Goal: Task Accomplishment & Management: Complete application form

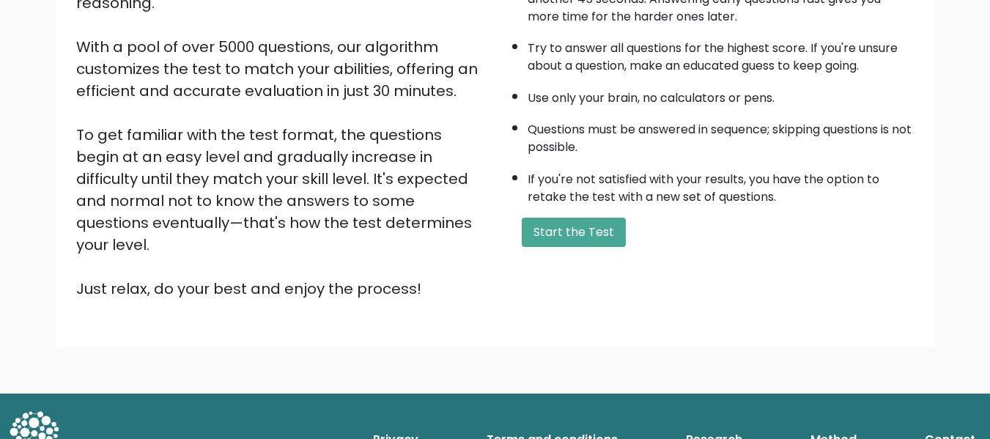
scroll to position [229, 0]
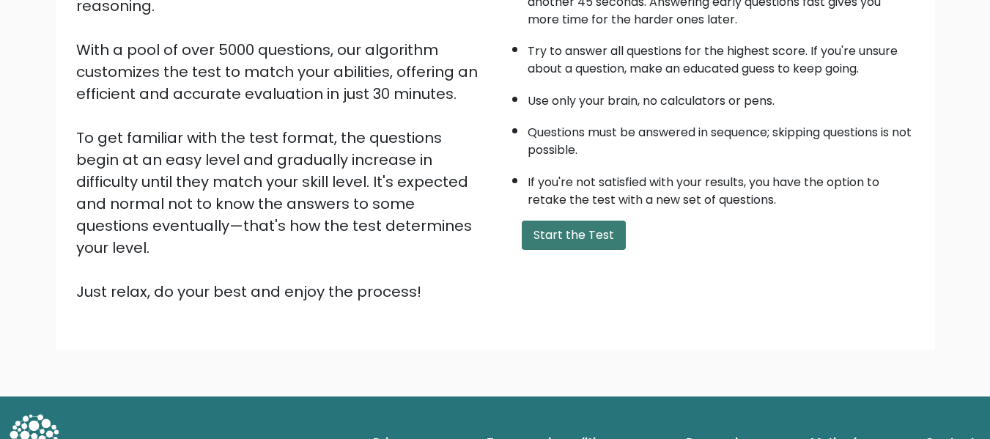
click at [609, 235] on button "Start the Test" at bounding box center [574, 235] width 104 height 29
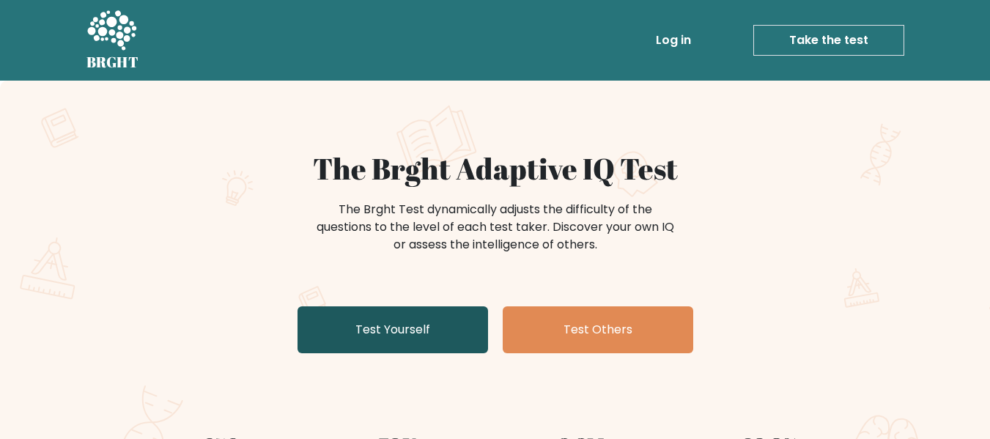
click at [416, 352] on link "Test Yourself" at bounding box center [393, 329] width 191 height 47
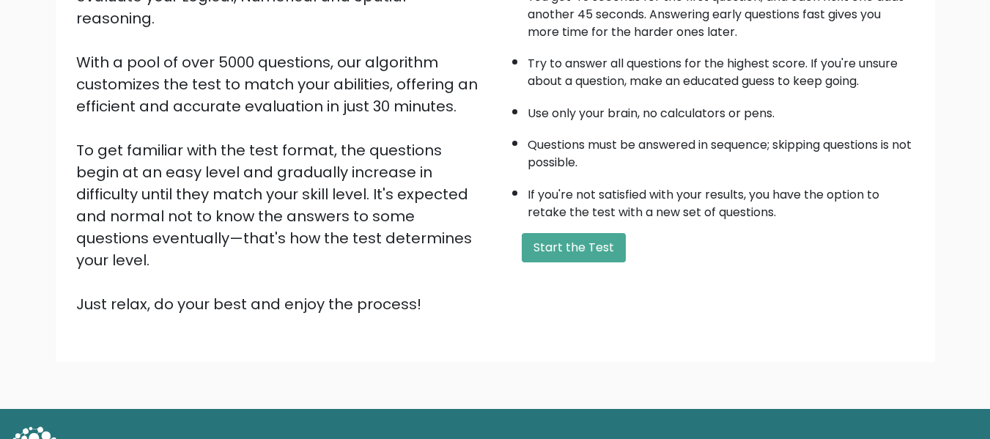
scroll to position [232, 0]
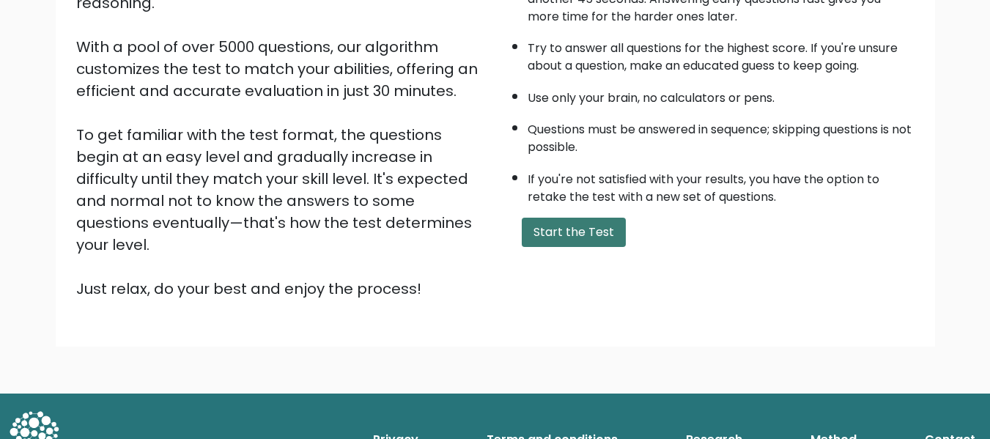
click at [562, 230] on button "Start the Test" at bounding box center [574, 232] width 104 height 29
click at [582, 230] on button "Start the Test" at bounding box center [574, 232] width 104 height 29
click at [563, 237] on button "Start the Test" at bounding box center [574, 232] width 104 height 29
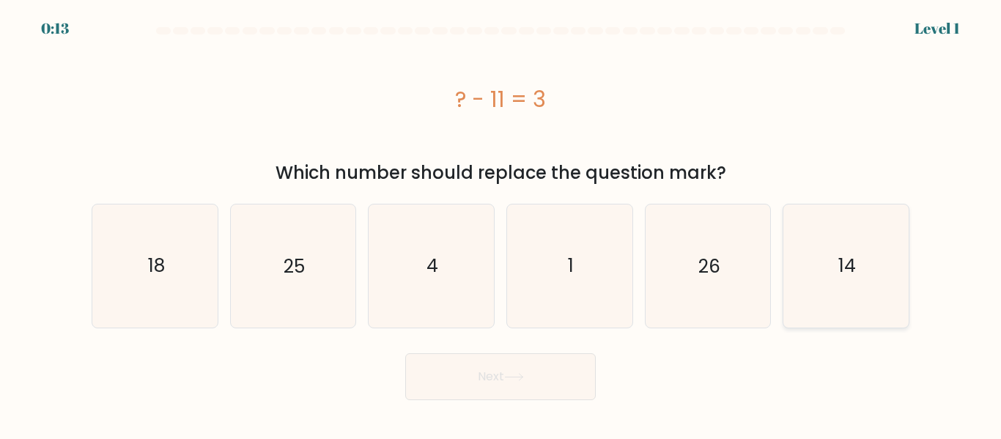
click at [848, 270] on text "14" at bounding box center [847, 266] width 18 height 26
click at [501, 224] on input "f. 14" at bounding box center [501, 222] width 1 height 4
radio input "true"
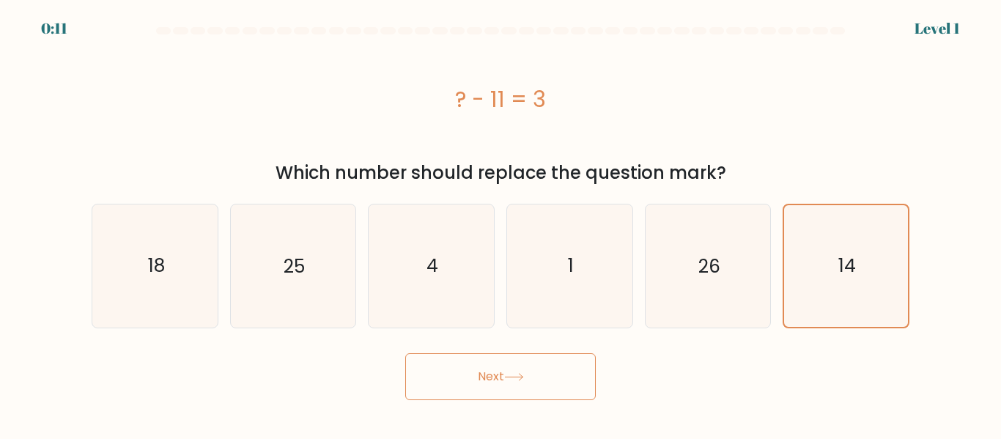
click at [503, 393] on button "Next" at bounding box center [500, 376] width 191 height 47
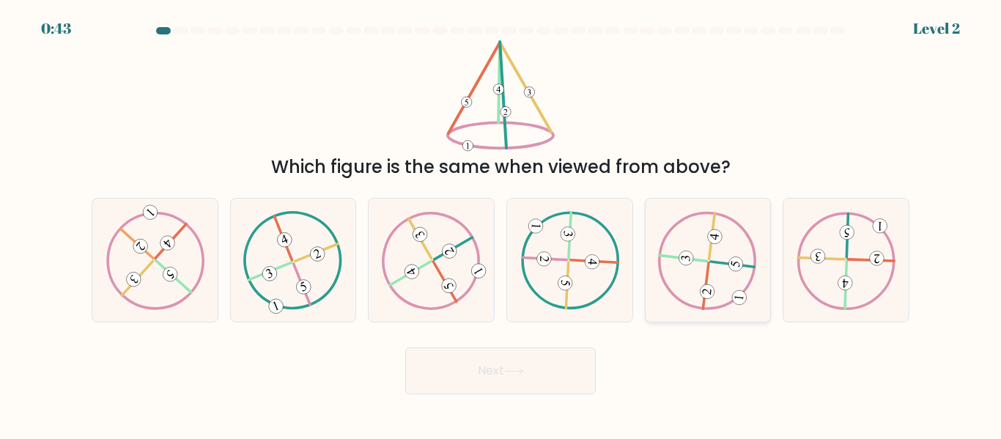
click at [689, 257] on 490 at bounding box center [687, 258] width 16 height 16
click at [501, 224] on input "e." at bounding box center [501, 222] width 1 height 4
radio input "true"
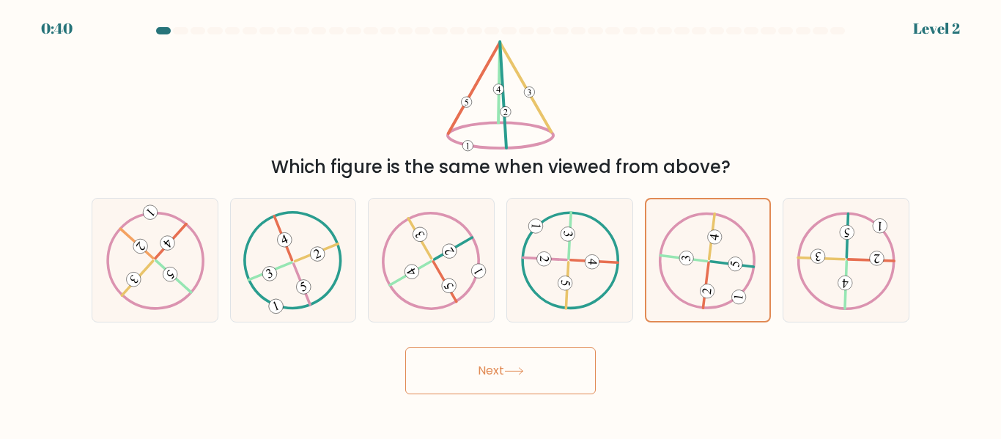
click at [486, 379] on button "Next" at bounding box center [500, 370] width 191 height 47
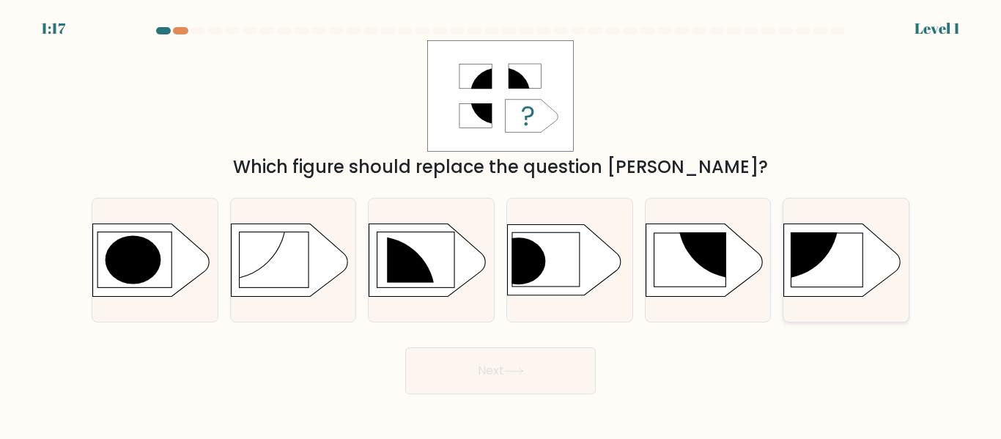
click at [825, 270] on rect at bounding box center [827, 260] width 73 height 54
click at [501, 224] on input "f." at bounding box center [501, 222] width 1 height 4
radio input "true"
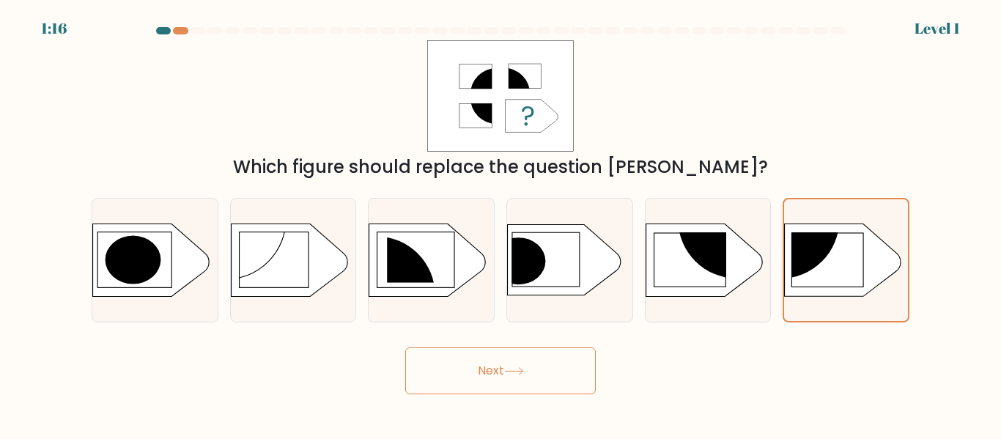
click at [501, 379] on button "Next" at bounding box center [500, 370] width 191 height 47
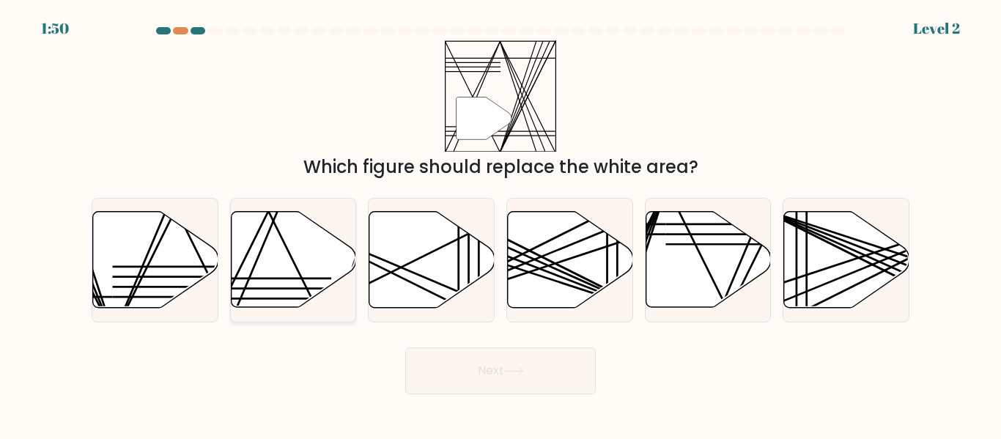
click at [273, 252] on icon at bounding box center [293, 260] width 125 height 96
click at [501, 224] on input "b." at bounding box center [501, 222] width 1 height 4
radio input "true"
click at [495, 381] on button "Next" at bounding box center [500, 370] width 191 height 47
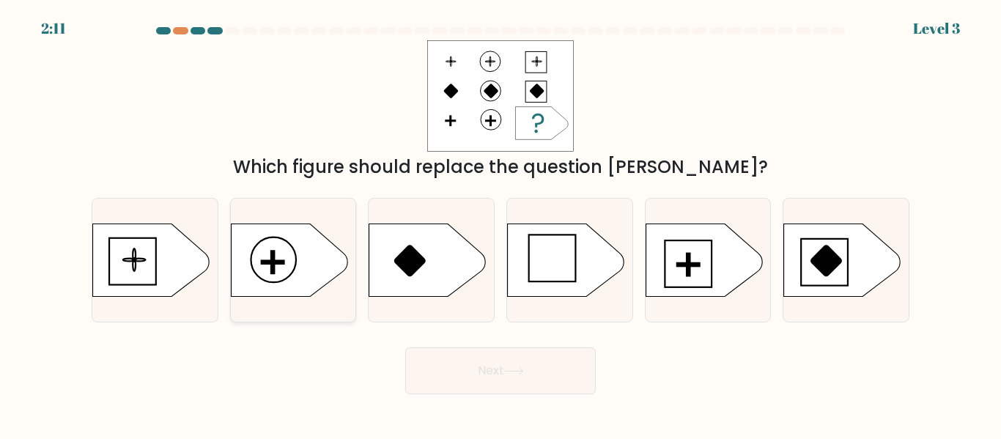
click at [288, 269] on icon at bounding box center [289, 260] width 117 height 73
click at [501, 224] on input "b." at bounding box center [501, 222] width 1 height 4
radio input "true"
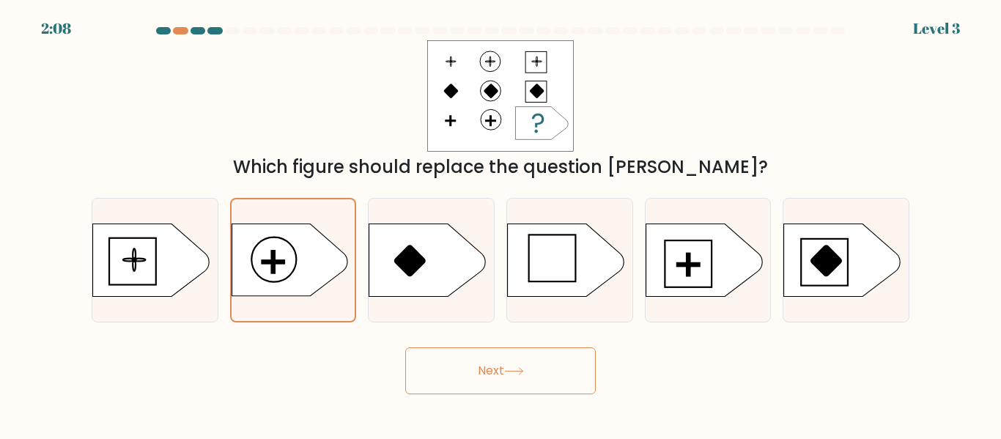
click at [476, 379] on button "Next" at bounding box center [500, 370] width 191 height 47
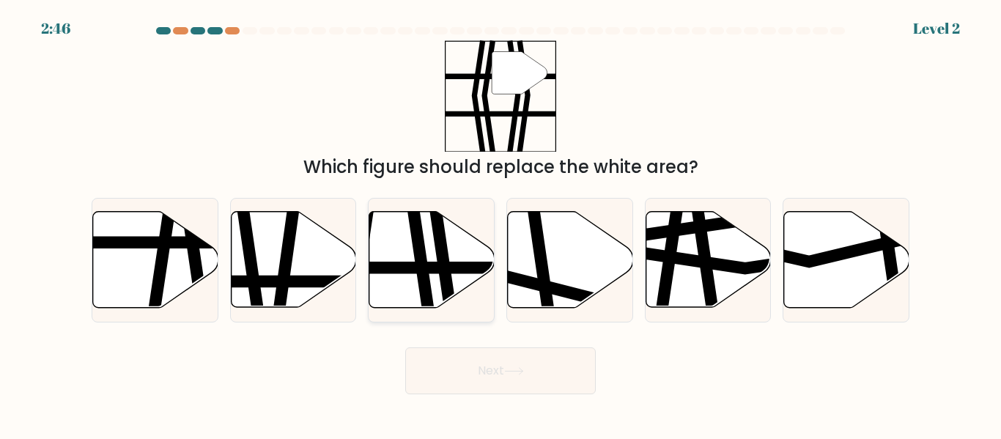
click at [411, 277] on icon at bounding box center [431, 260] width 125 height 96
click at [501, 224] on input "c." at bounding box center [501, 222] width 1 height 4
radio input "true"
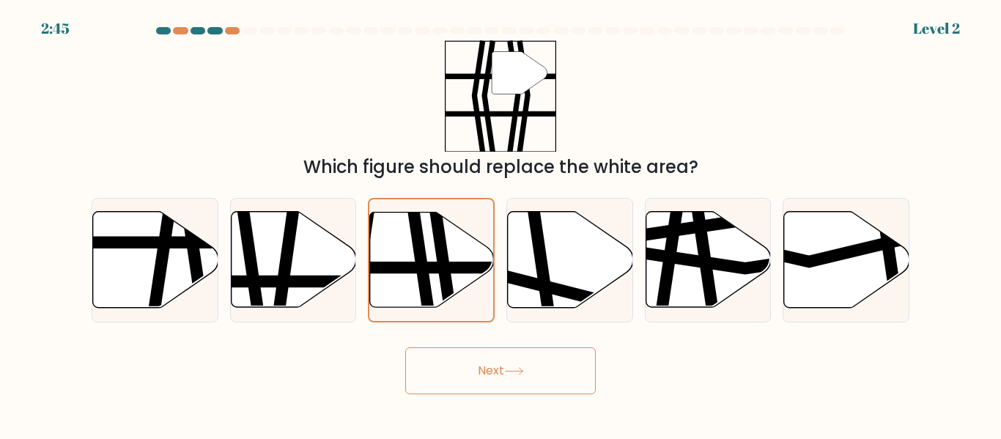
click at [498, 386] on button "Next" at bounding box center [500, 370] width 191 height 47
click at [531, 355] on button "Next" at bounding box center [500, 370] width 191 height 47
click at [514, 370] on icon at bounding box center [514, 371] width 20 height 8
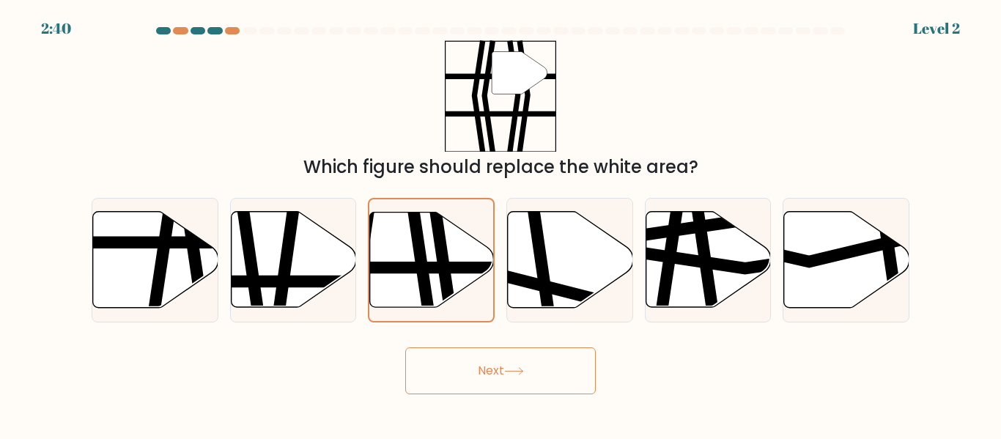
click at [514, 370] on icon at bounding box center [514, 371] width 20 height 8
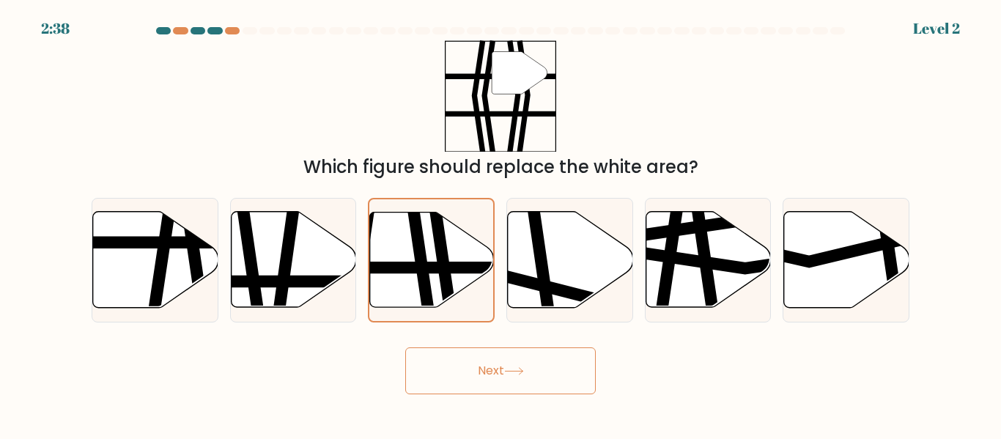
click at [514, 370] on icon at bounding box center [514, 371] width 20 height 8
drag, startPoint x: 514, startPoint y: 370, endPoint x: 479, endPoint y: 358, distance: 37.8
click at [479, 358] on button "Next" at bounding box center [500, 370] width 191 height 47
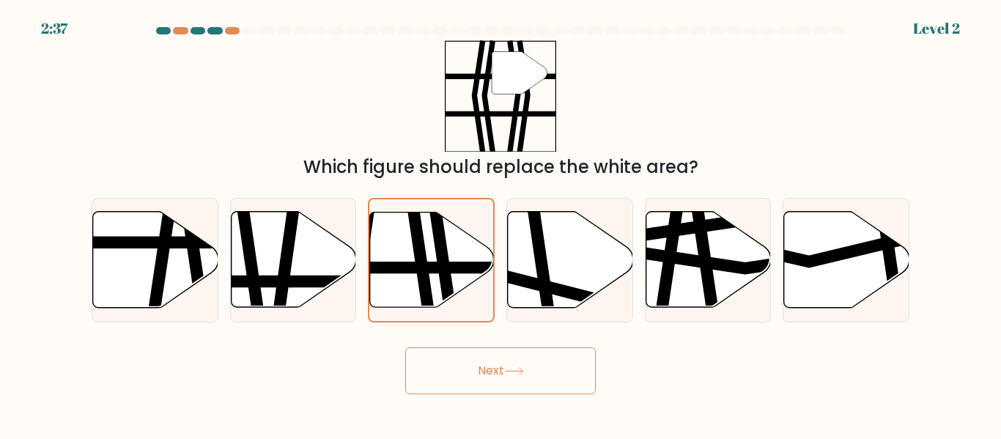
click at [479, 358] on button "Next" at bounding box center [500, 370] width 191 height 47
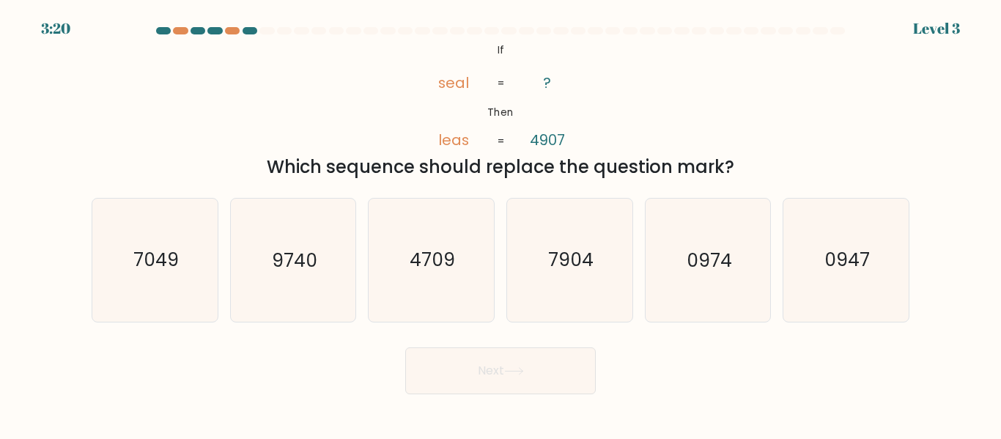
drag, startPoint x: 479, startPoint y: 358, endPoint x: 201, endPoint y: -22, distance: 471.0
click at [421, 265] on text "4709" at bounding box center [432, 261] width 45 height 26
click at [501, 224] on input "c. 4709" at bounding box center [501, 222] width 1 height 4
radio input "true"
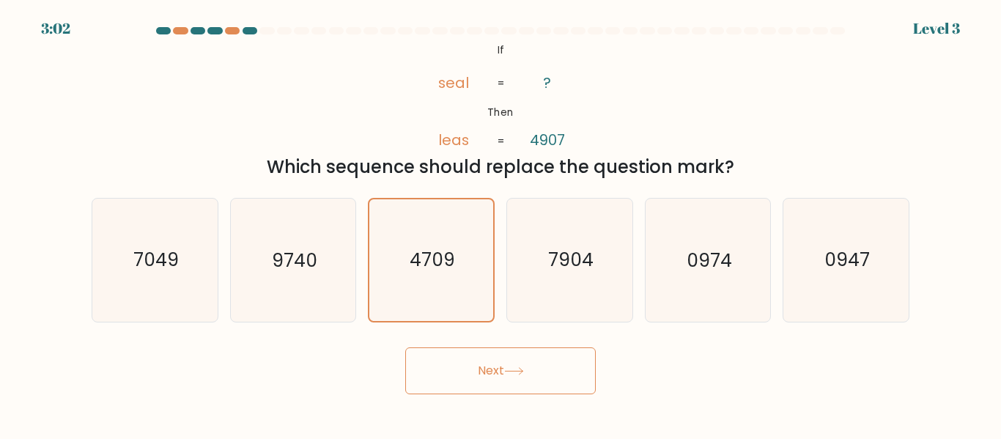
click at [485, 368] on button "Next" at bounding box center [500, 370] width 191 height 47
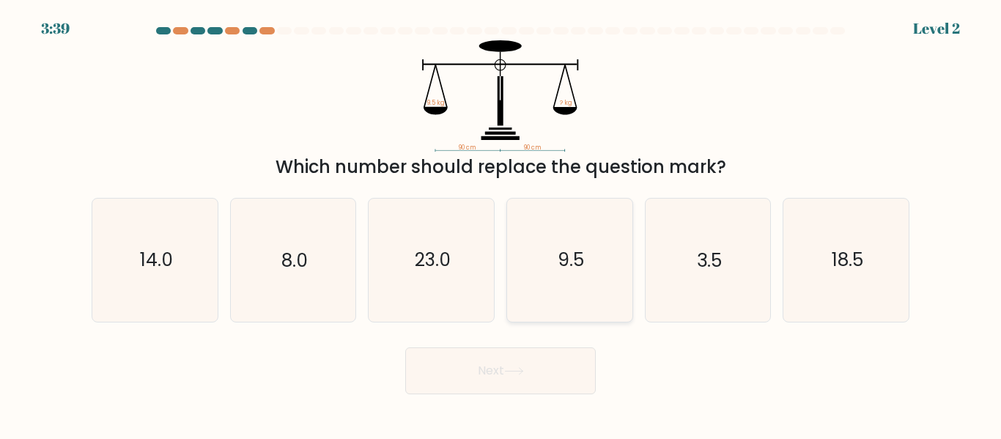
click at [561, 260] on text "9.5" at bounding box center [571, 261] width 26 height 26
click at [501, 224] on input "d. 9.5" at bounding box center [501, 222] width 1 height 4
radio input "true"
click at [494, 369] on button "Next" at bounding box center [500, 370] width 191 height 47
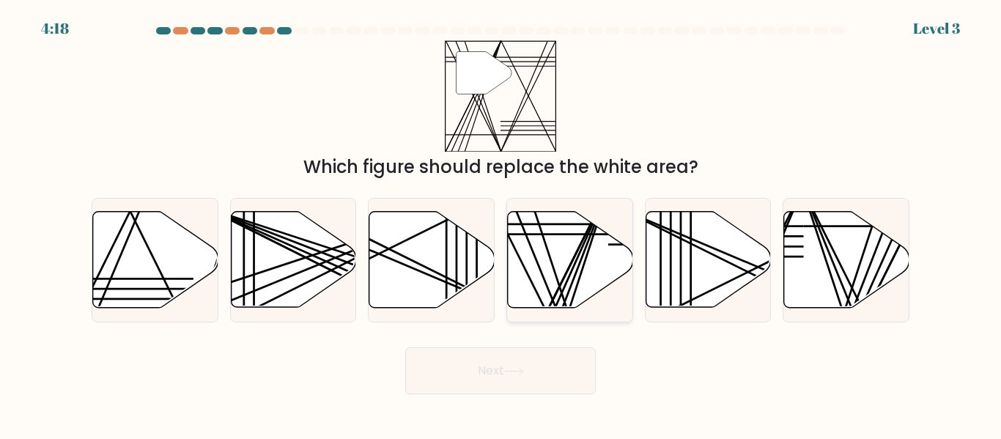
click at [558, 287] on icon at bounding box center [570, 260] width 125 height 96
click at [501, 224] on input "d." at bounding box center [501, 222] width 1 height 4
radio input "true"
click at [500, 366] on button "Next" at bounding box center [500, 370] width 191 height 47
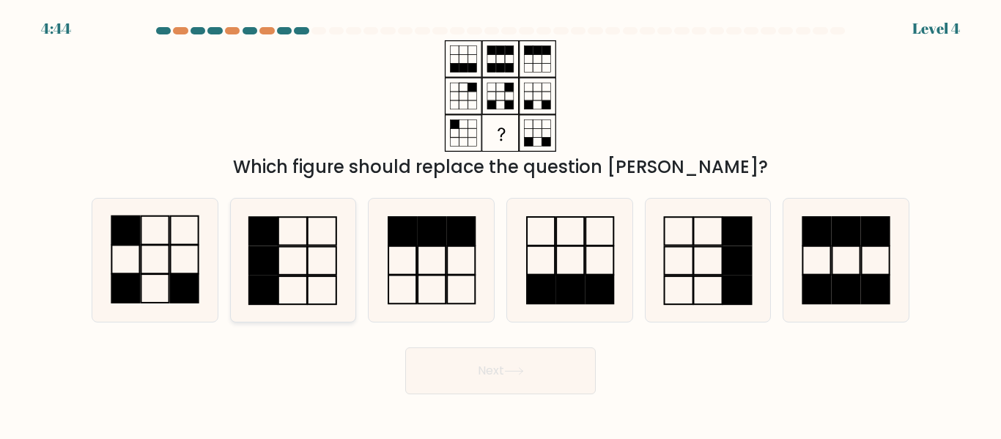
click at [265, 269] on rect at bounding box center [263, 261] width 29 height 28
click at [501, 224] on input "b." at bounding box center [501, 222] width 1 height 4
radio input "true"
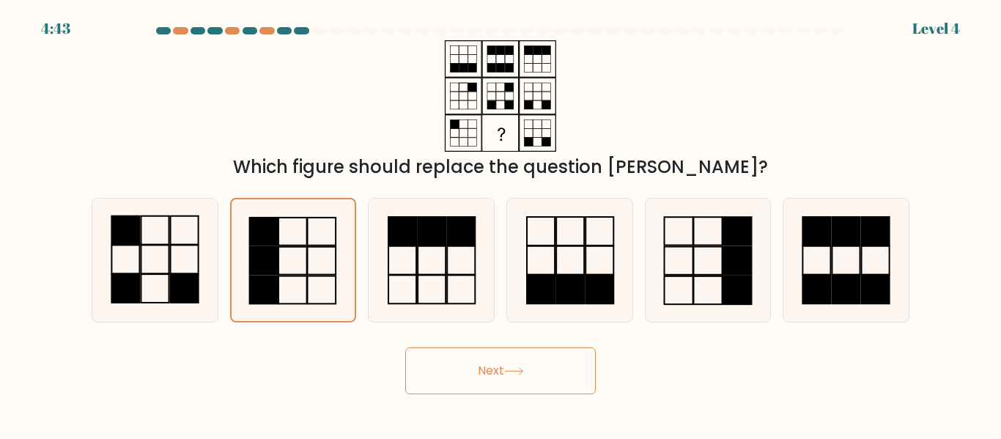
click at [475, 361] on button "Next" at bounding box center [500, 370] width 191 height 47
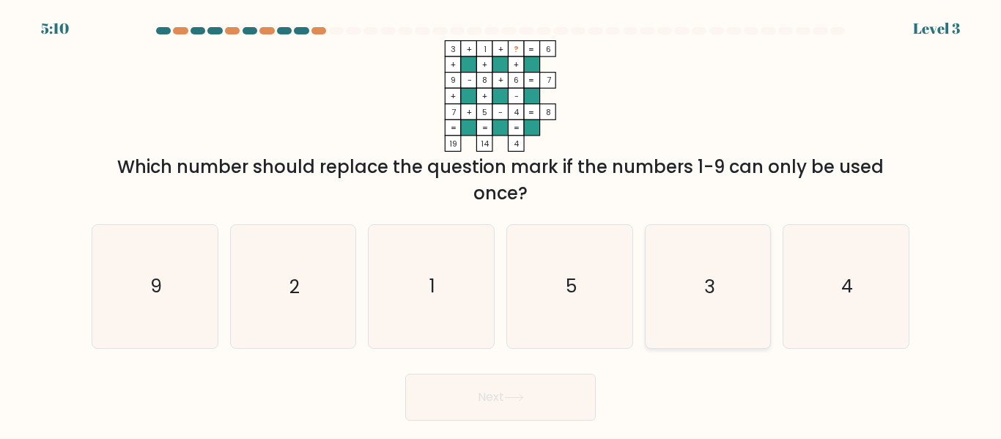
click at [717, 283] on icon "3" at bounding box center [707, 286] width 122 height 122
click at [501, 224] on input "e. 3" at bounding box center [501, 222] width 1 height 4
radio input "true"
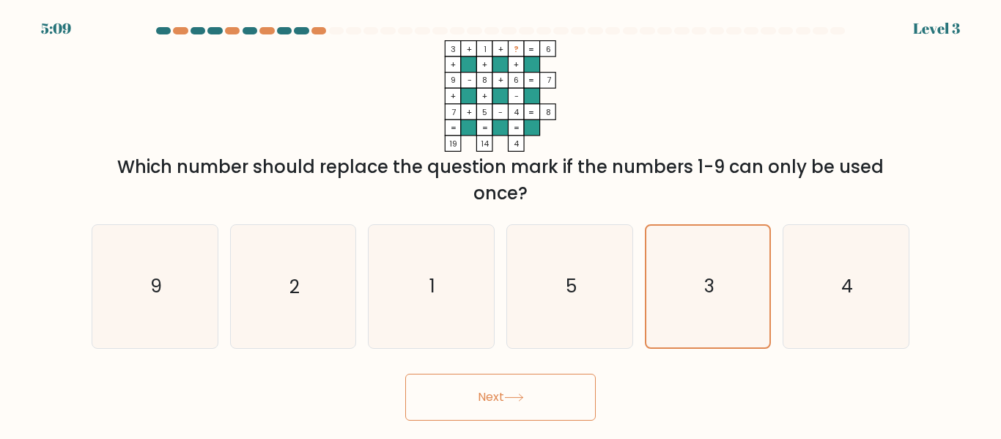
click at [529, 401] on button "Next" at bounding box center [500, 397] width 191 height 47
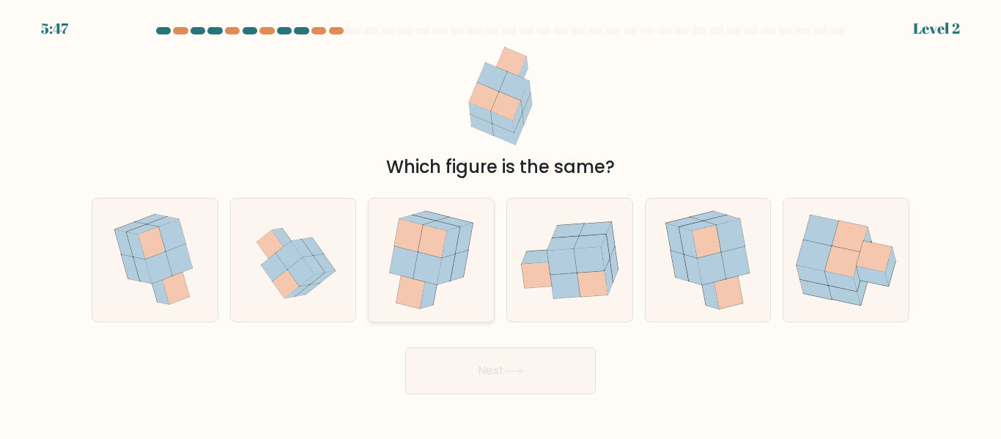
click at [430, 267] on icon at bounding box center [427, 268] width 29 height 33
click at [501, 224] on input "c." at bounding box center [501, 222] width 1 height 4
radio input "true"
click at [477, 373] on button "Next" at bounding box center [500, 370] width 191 height 47
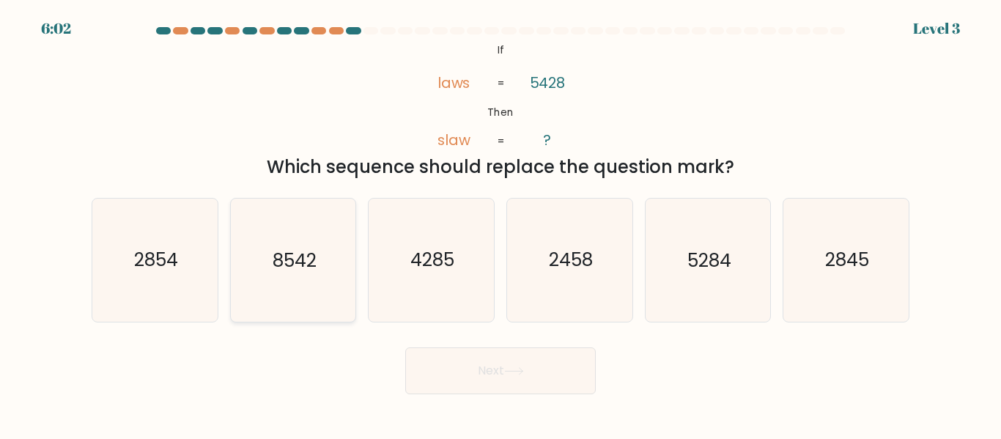
click at [289, 243] on icon "8542" at bounding box center [293, 260] width 122 height 122
click at [501, 224] on input "b. 8542" at bounding box center [501, 222] width 1 height 4
radio input "true"
click at [496, 366] on button "Next" at bounding box center [500, 370] width 191 height 47
